Goal: Information Seeking & Learning: Learn about a topic

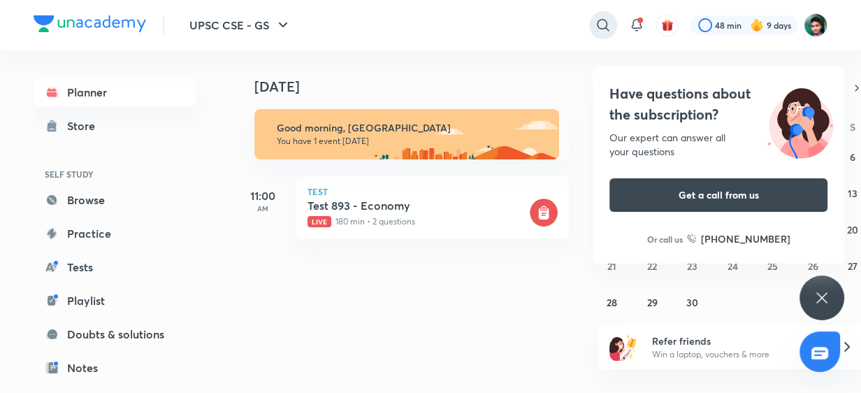
click at [607, 31] on icon at bounding box center [603, 25] width 12 height 12
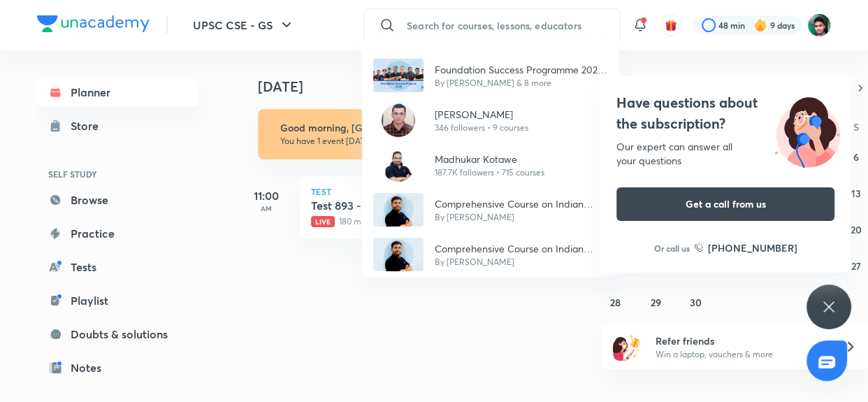
click at [204, 272] on div "Foundation Success Programme 2024 B4 By Atish Mathur & 8 more Piyush Gambhir 34…" at bounding box center [434, 201] width 868 height 402
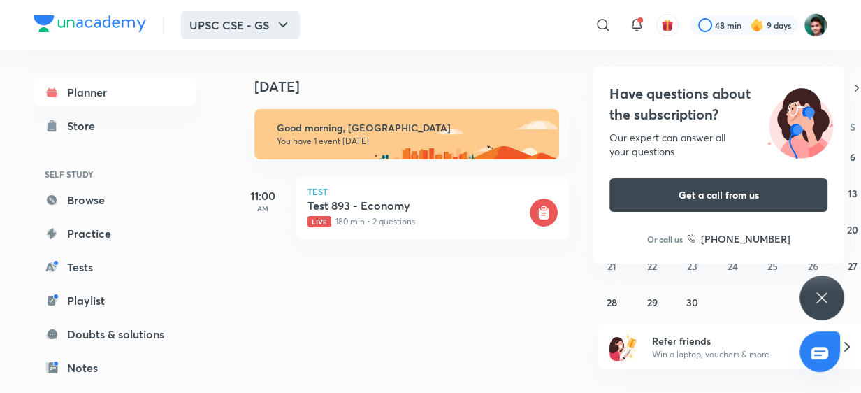
click at [212, 27] on button "UPSC CSE - GS" at bounding box center [240, 25] width 119 height 28
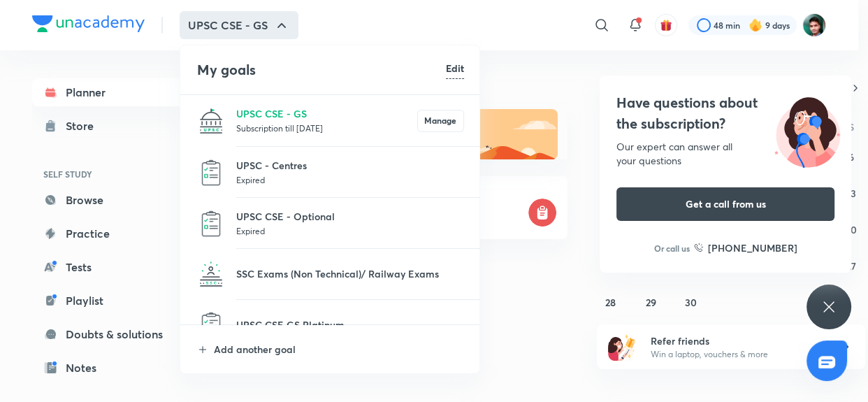
click at [569, 267] on div at bounding box center [434, 201] width 868 height 402
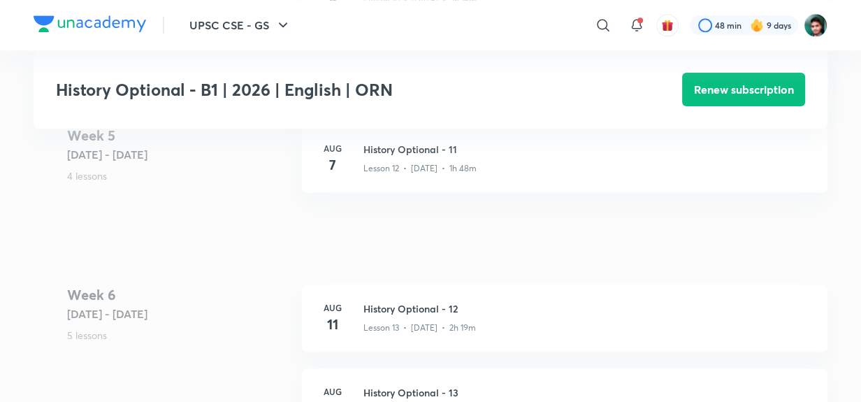
scroll to position [1727, 0]
click at [433, 170] on p "Lesson 12 • [DATE] • 1h 48m" at bounding box center [419, 167] width 113 height 13
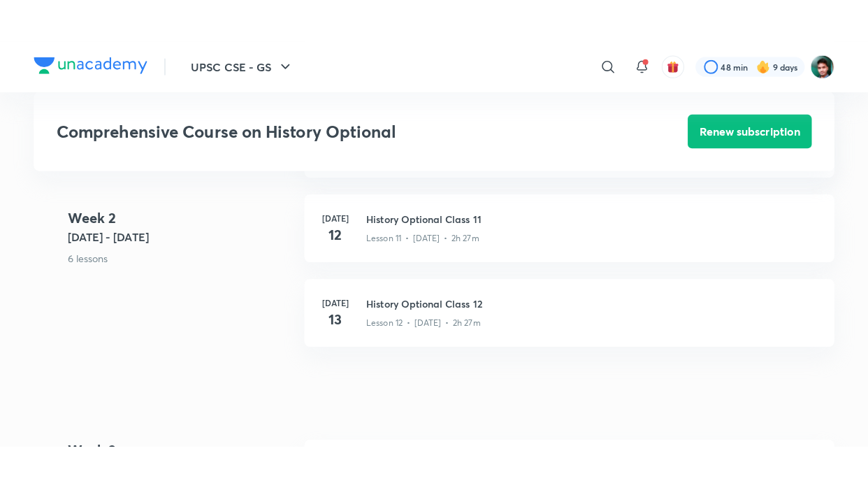
scroll to position [1474, 0]
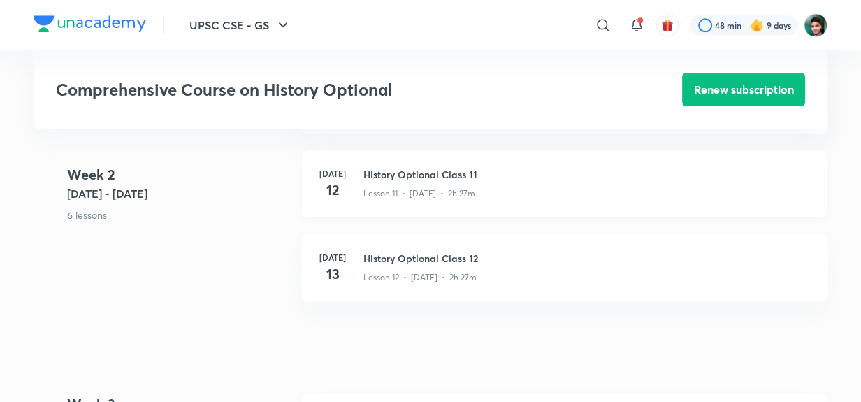
click at [428, 185] on div "Lesson 11 • [DATE] • 2h 27m" at bounding box center [586, 191] width 447 height 18
click at [405, 271] on p "Lesson 12 • [DATE] • 2h 27m" at bounding box center [419, 277] width 113 height 13
